Goal: Information Seeking & Learning: Find specific fact

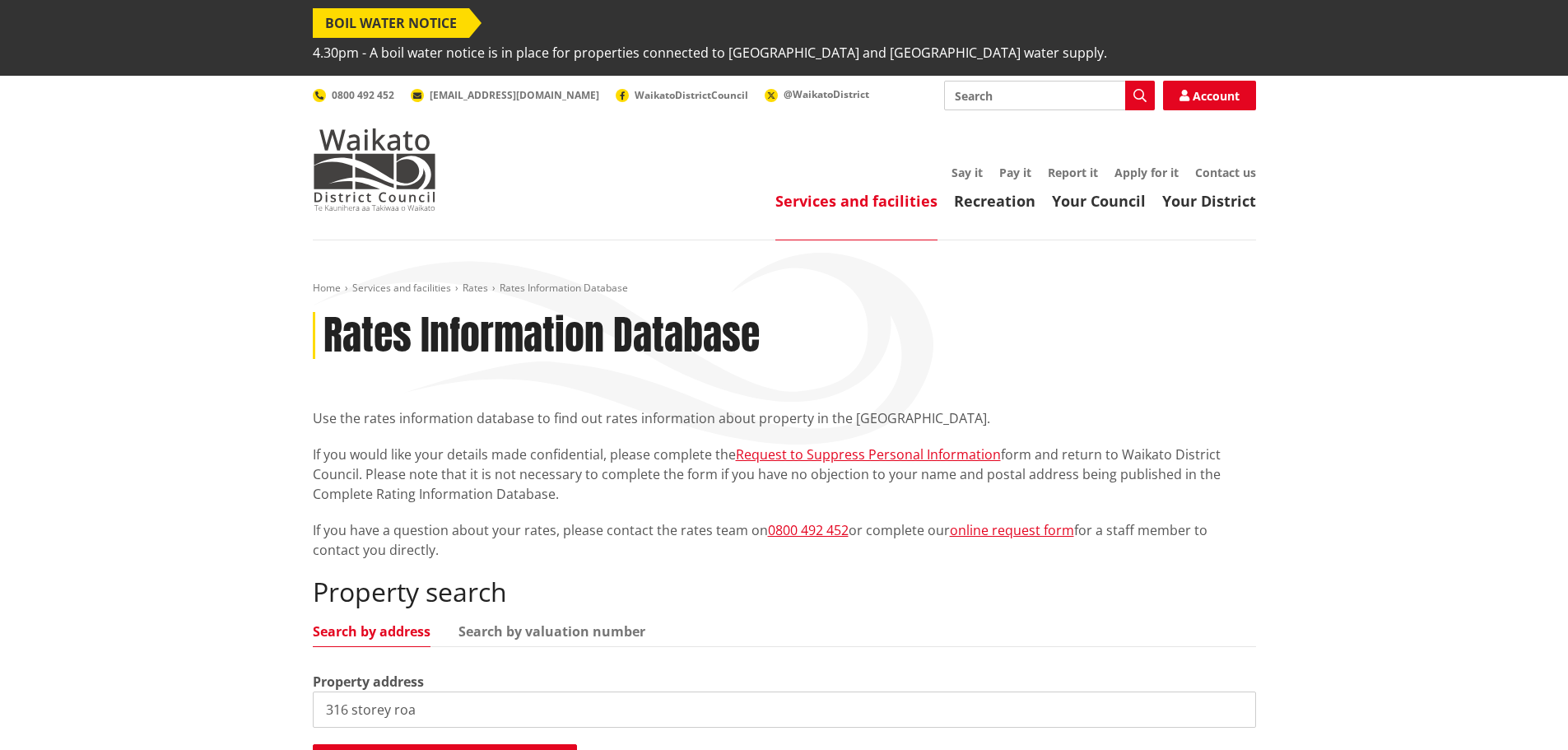
type input "[STREET_ADDRESS]"
click at [440, 744] on button "Search rates information database" at bounding box center [445, 761] width 264 height 35
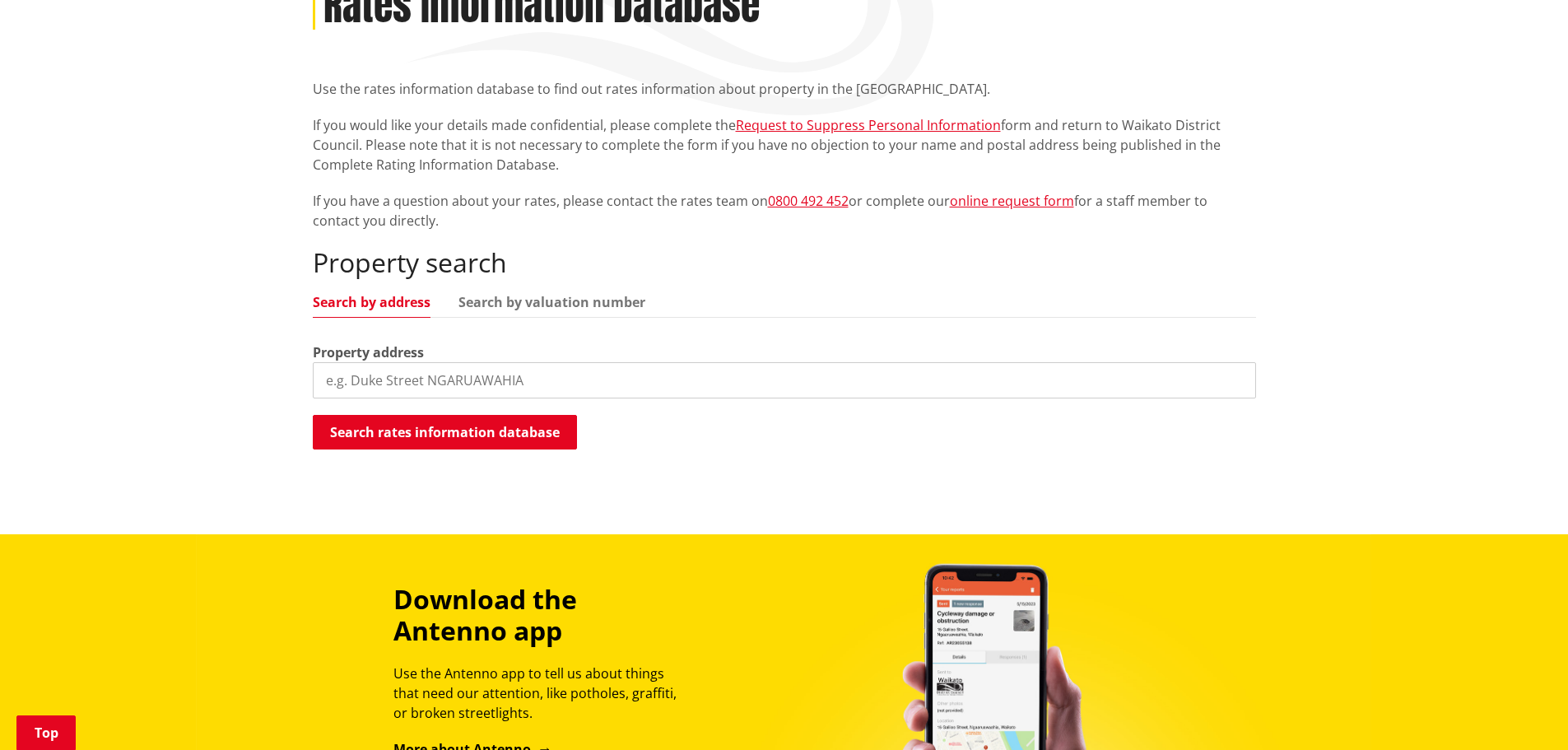
click at [450, 362] on input "search" at bounding box center [784, 379] width 943 height 37
type input "316 storey road"
click at [409, 414] on button "Search rates information database" at bounding box center [445, 431] width 264 height 35
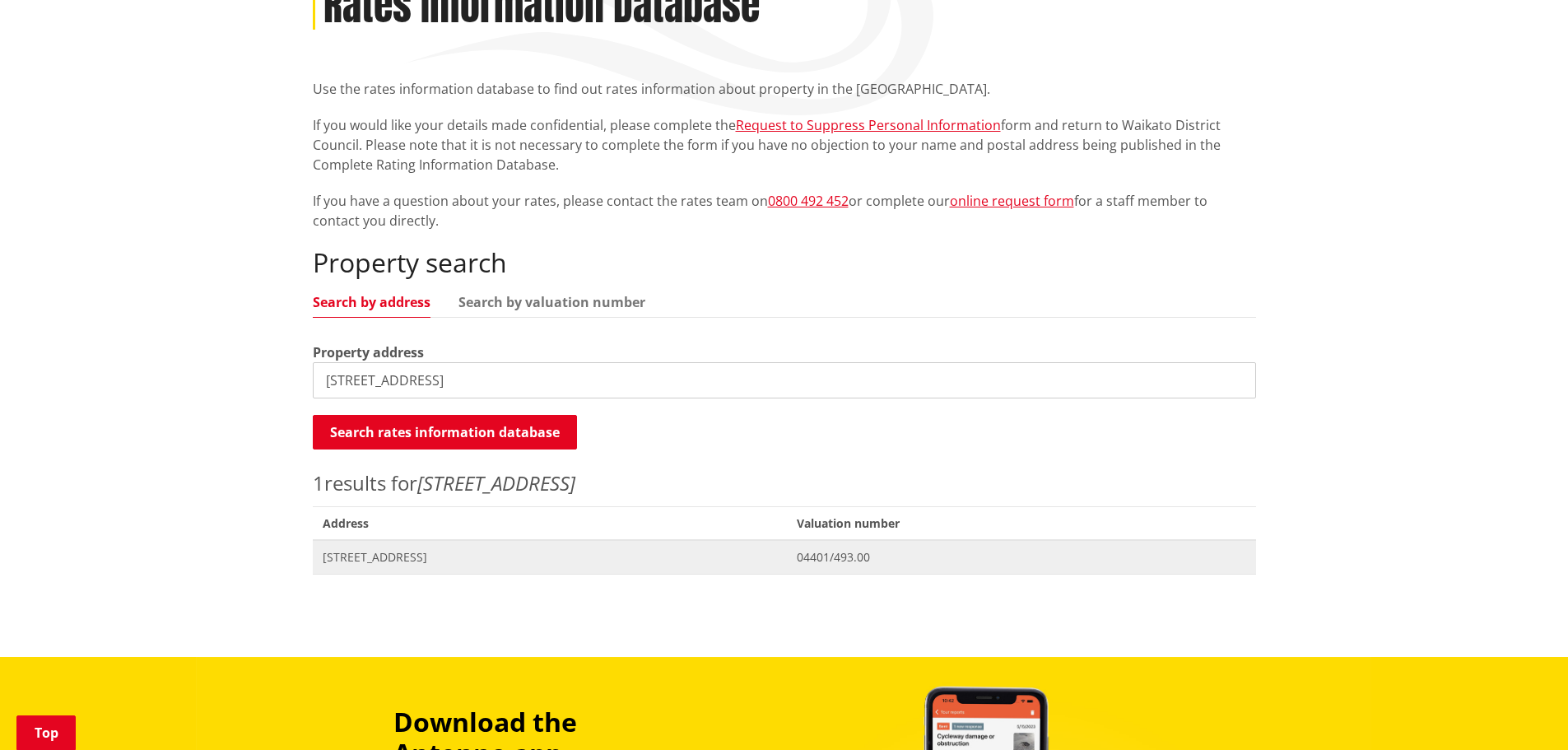
click at [459, 549] on span "[STREET_ADDRESS]" at bounding box center [550, 557] width 455 height 16
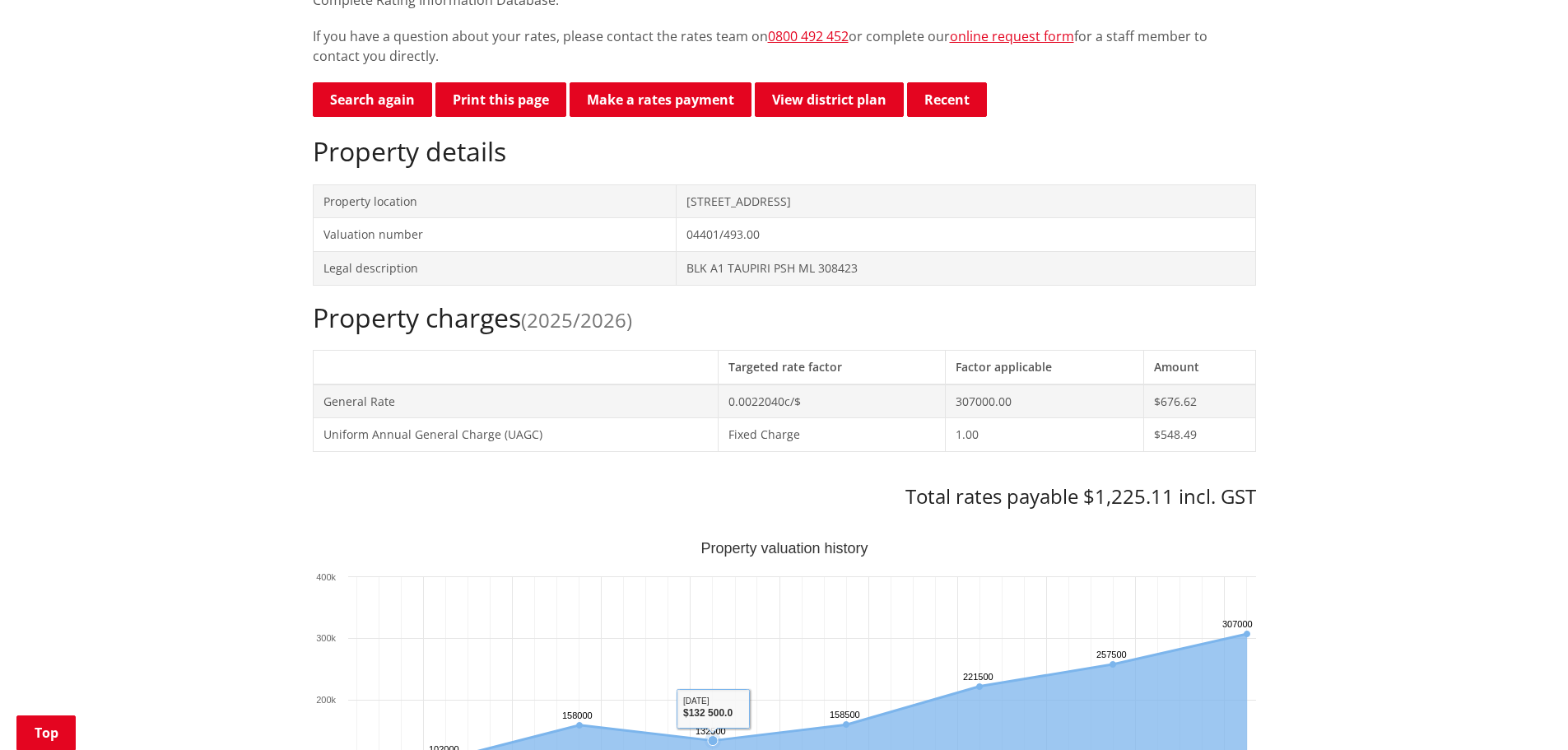
scroll to position [740, 0]
